Goal: Check status

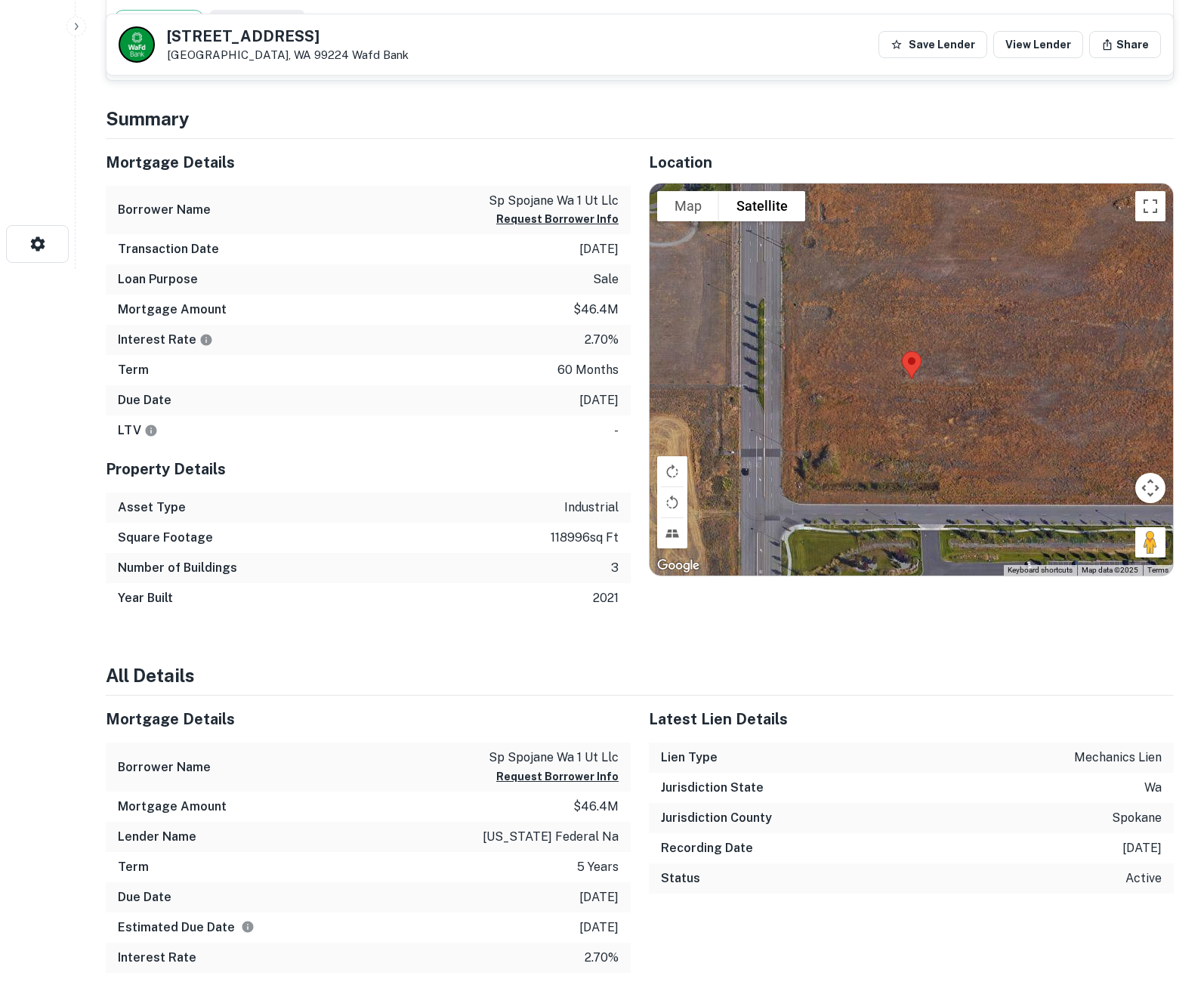
scroll to position [727, 0]
